Goal: Information Seeking & Learning: Check status

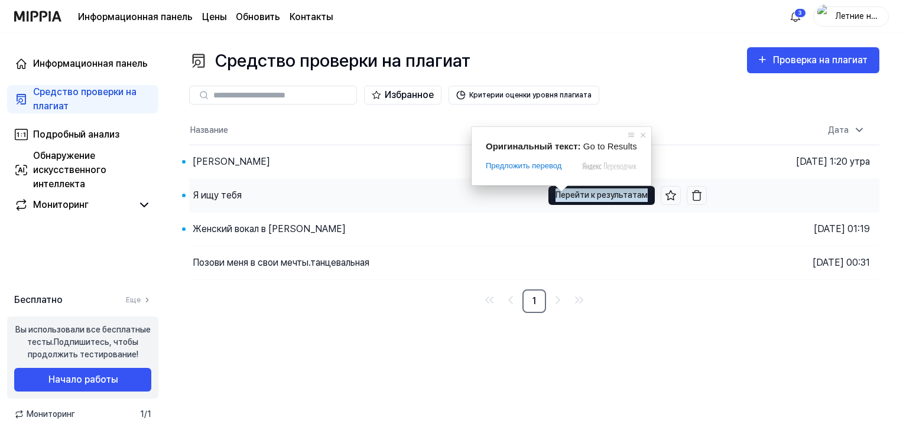
click at [585, 197] on ya-tr-span "Перейти к результатам" at bounding box center [602, 195] width 92 height 13
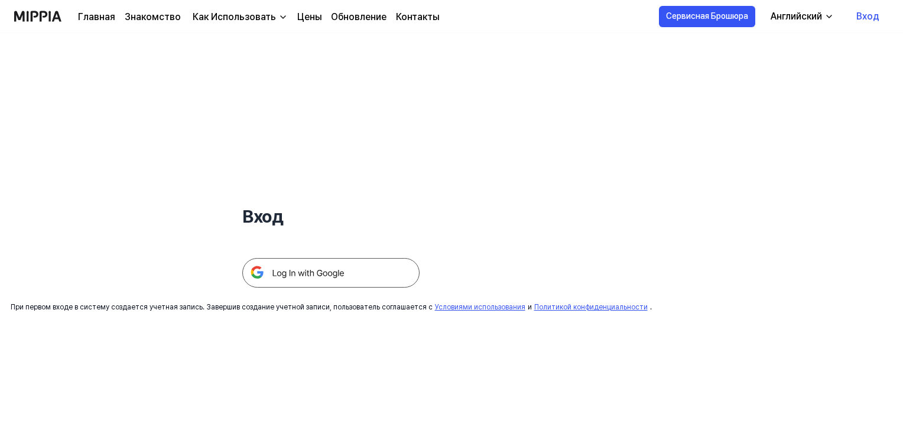
click at [338, 275] on img at bounding box center [330, 273] width 177 height 30
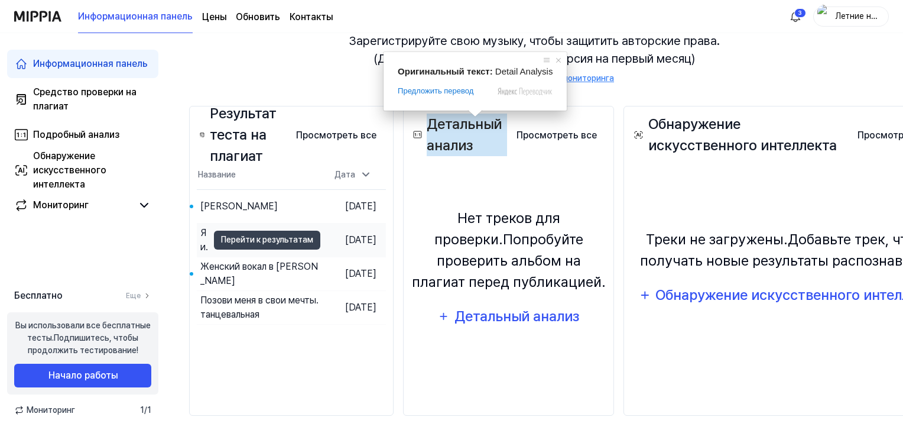
scroll to position [145, 0]
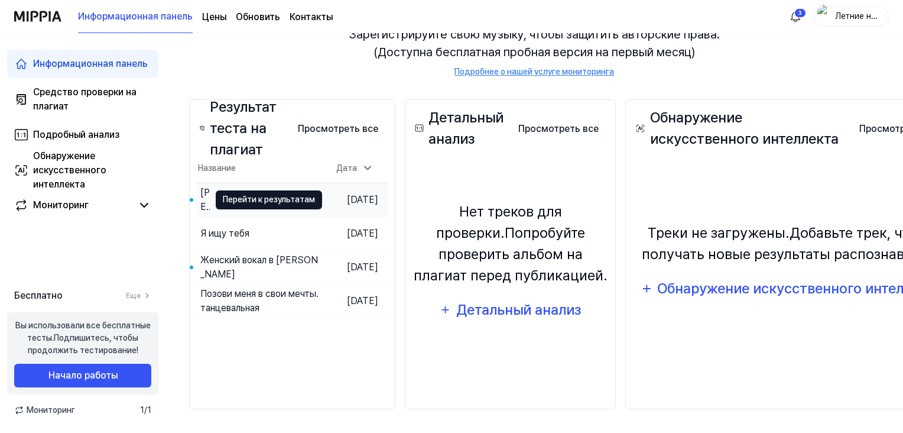
click at [284, 196] on ya-tr-span "Перейти к результатам" at bounding box center [269, 199] width 92 height 13
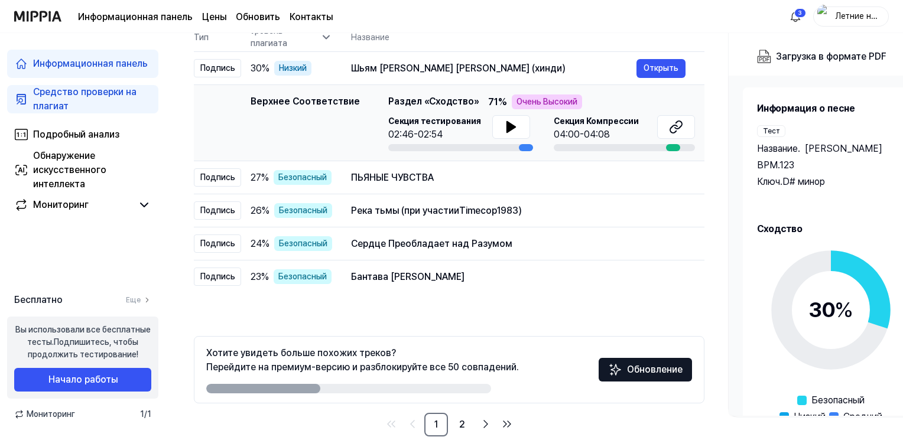
scroll to position [99, 0]
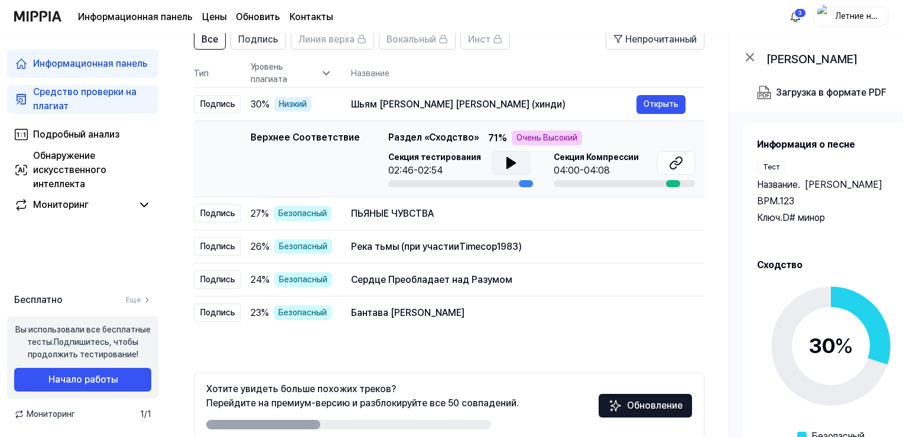
click at [512, 163] on icon at bounding box center [511, 163] width 8 height 11
click at [513, 160] on icon at bounding box center [511, 163] width 14 height 14
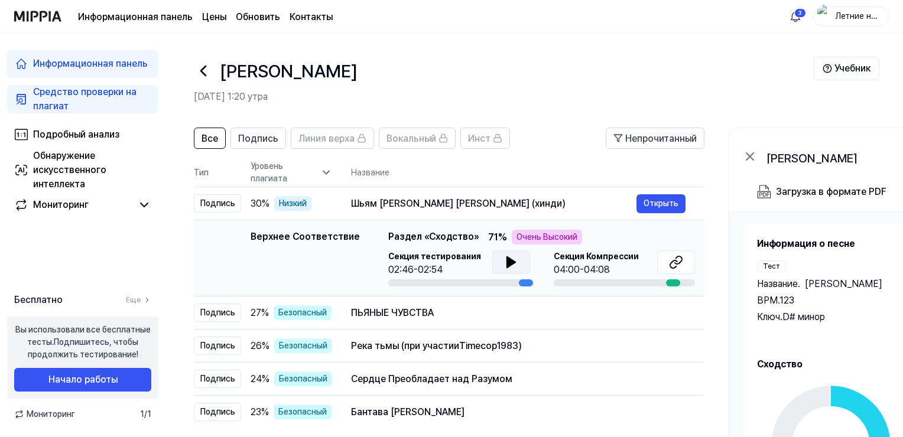
scroll to position [0, 0]
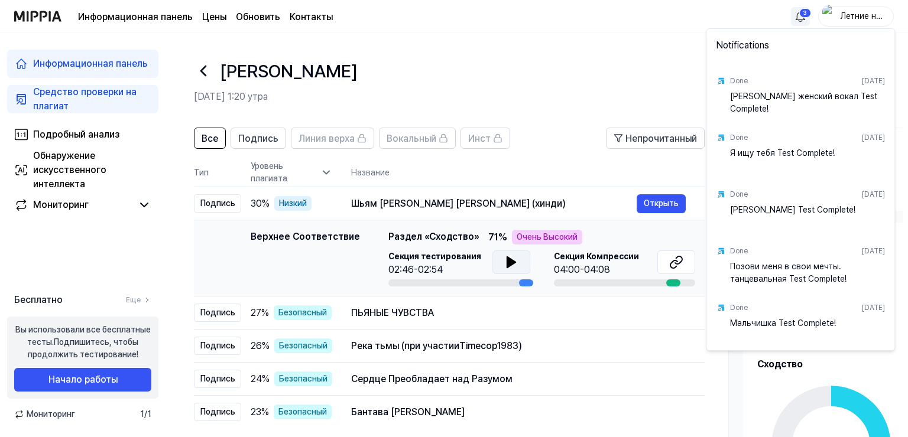
click at [791, 17] on html "Информационная панель Цены Обновить Контакты 3 Летние ночи Информационная панел…" at bounding box center [454, 247] width 908 height 494
click at [760, 102] on div "Женский вокал в Шато-де-Талю. Тест пройден!" at bounding box center [807, 102] width 155 height 24
click at [809, 13] on html "Информационная панель Цены Обновить Контакты Летние ночи Информационная панель …" at bounding box center [454, 247] width 908 height 494
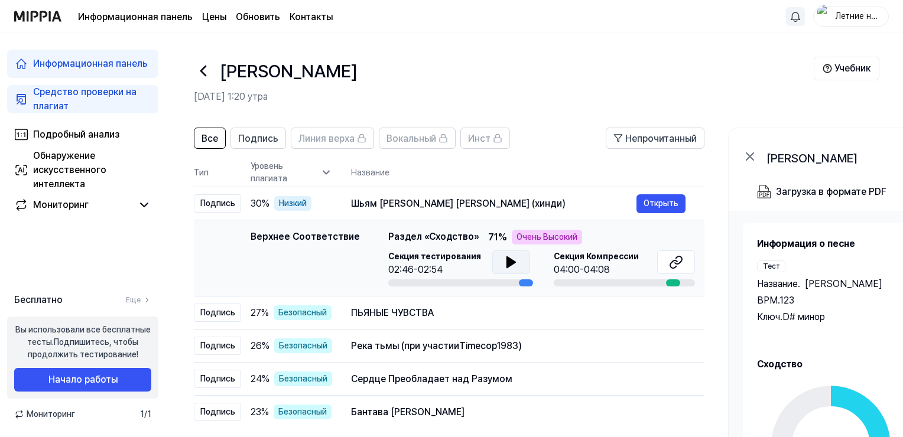
click at [208, 76] on icon at bounding box center [203, 70] width 19 height 19
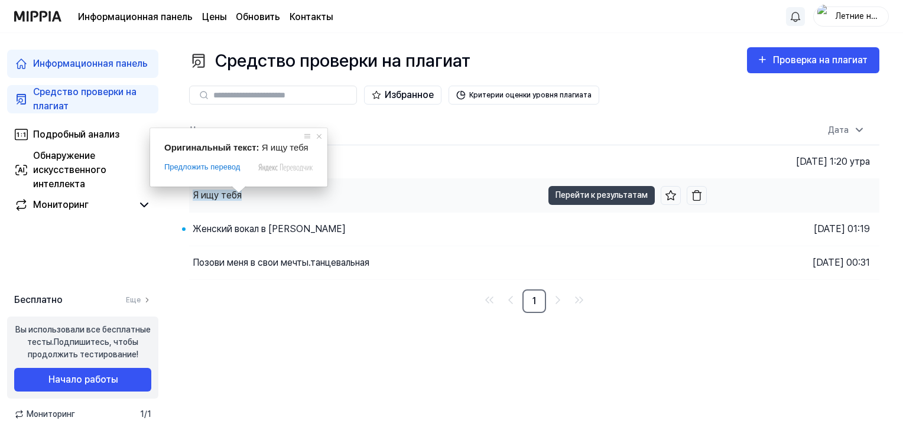
click at [229, 199] on ya-tr-span "Я ищу тебя" at bounding box center [217, 195] width 49 height 11
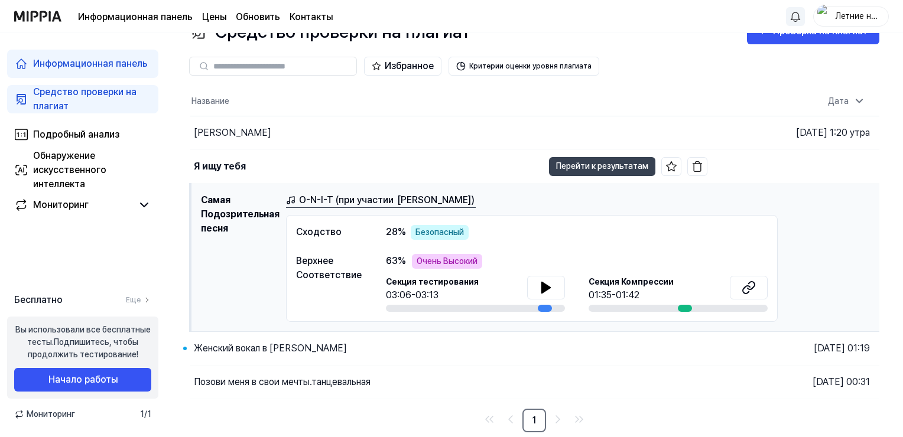
scroll to position [57, 0]
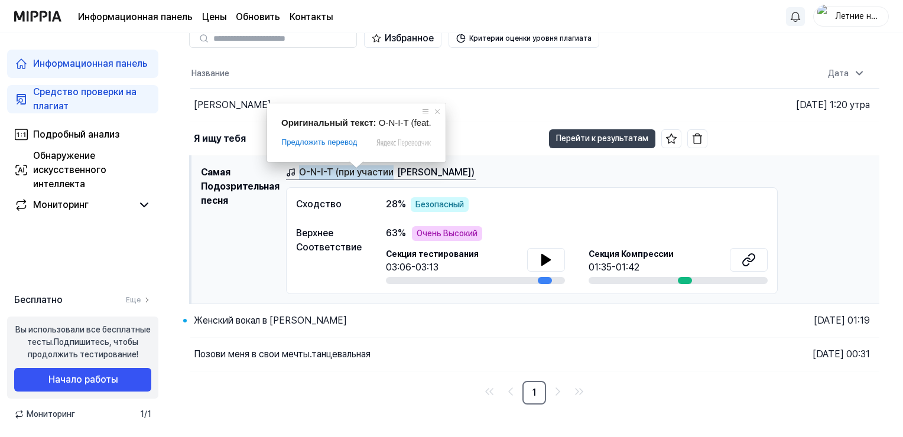
click at [355, 177] on ya-tr-span "O-N-I-T (при участии" at bounding box center [346, 173] width 95 height 14
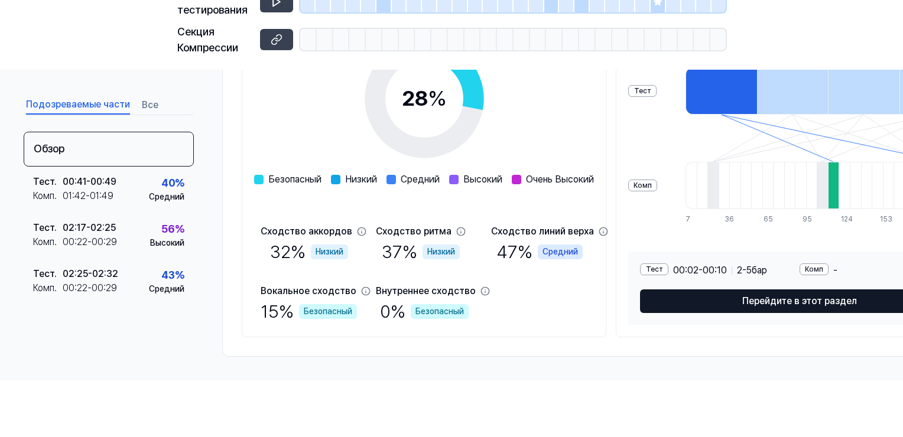
click at [752, 293] on button "Перейдите в этот раздел" at bounding box center [799, 302] width 319 height 24
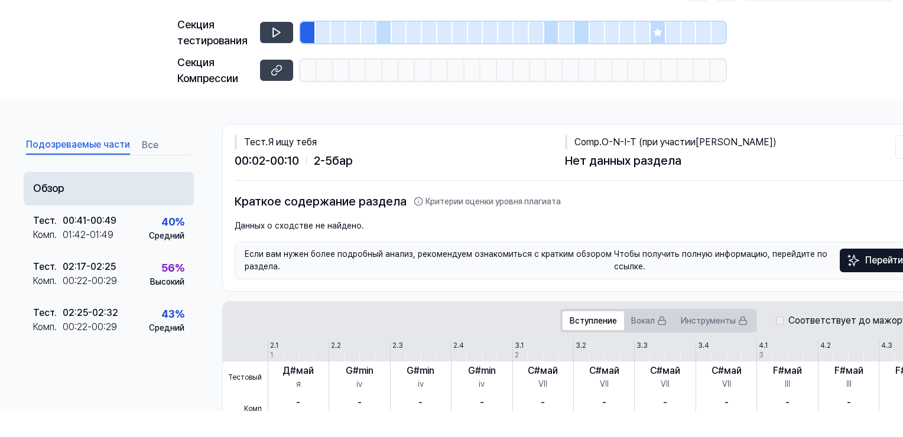
scroll to position [0, 0]
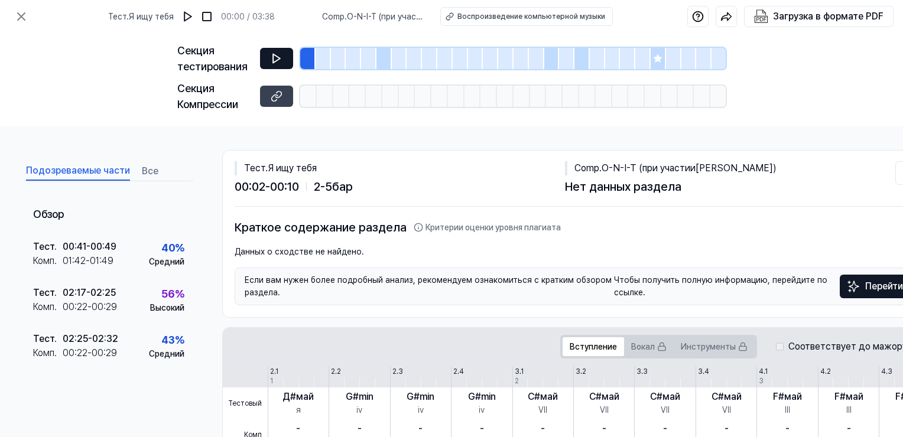
click at [268, 56] on button at bounding box center [276, 58] width 33 height 21
click at [14, 17] on icon at bounding box center [21, 16] width 14 height 14
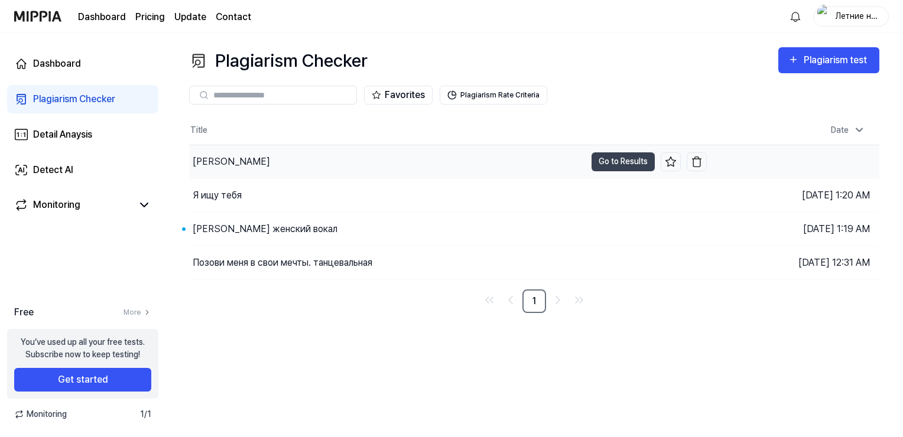
scroll to position [57, 0]
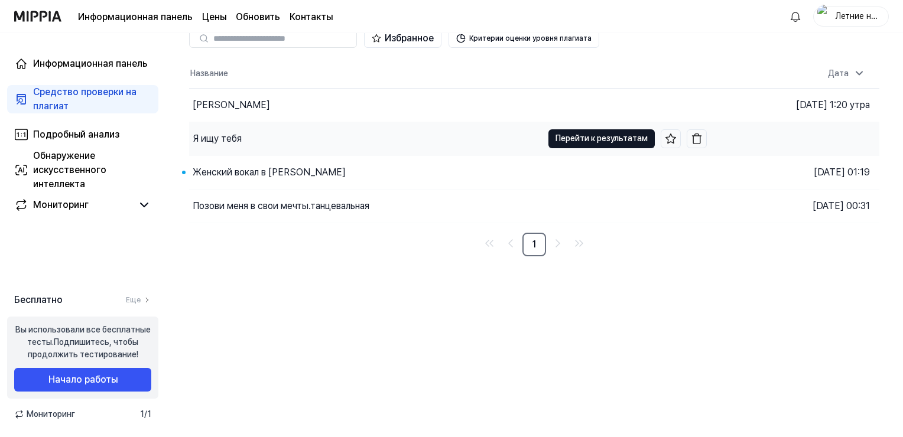
click at [585, 145] on button "Перейти к результатам" at bounding box center [602, 138] width 106 height 19
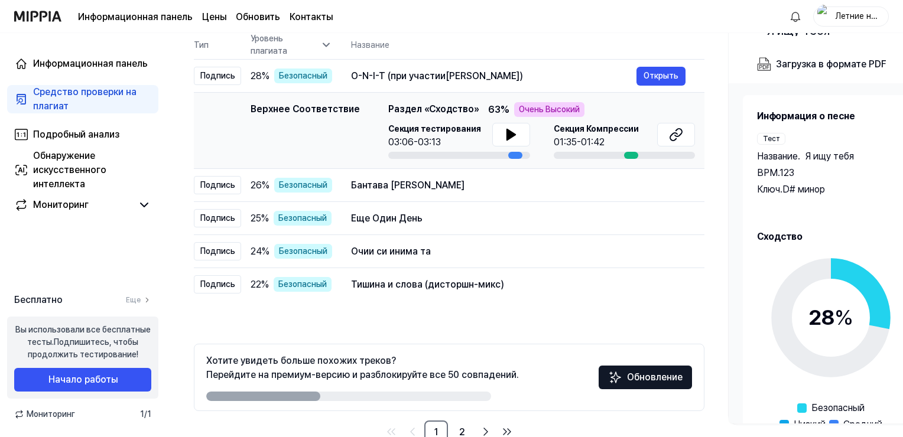
scroll to position [158, 0]
